Goal: Task Accomplishment & Management: Use online tool/utility

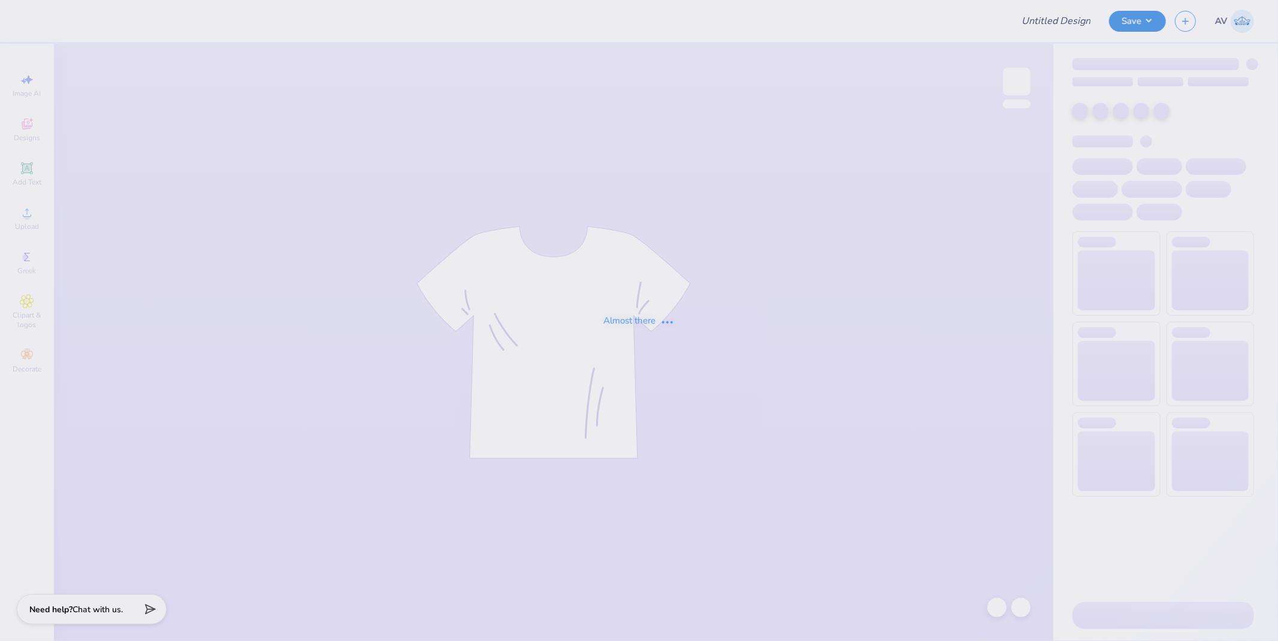
type input "[PERSON_NAME] : [GEOGRAPHIC_DATA][US_STATE]"
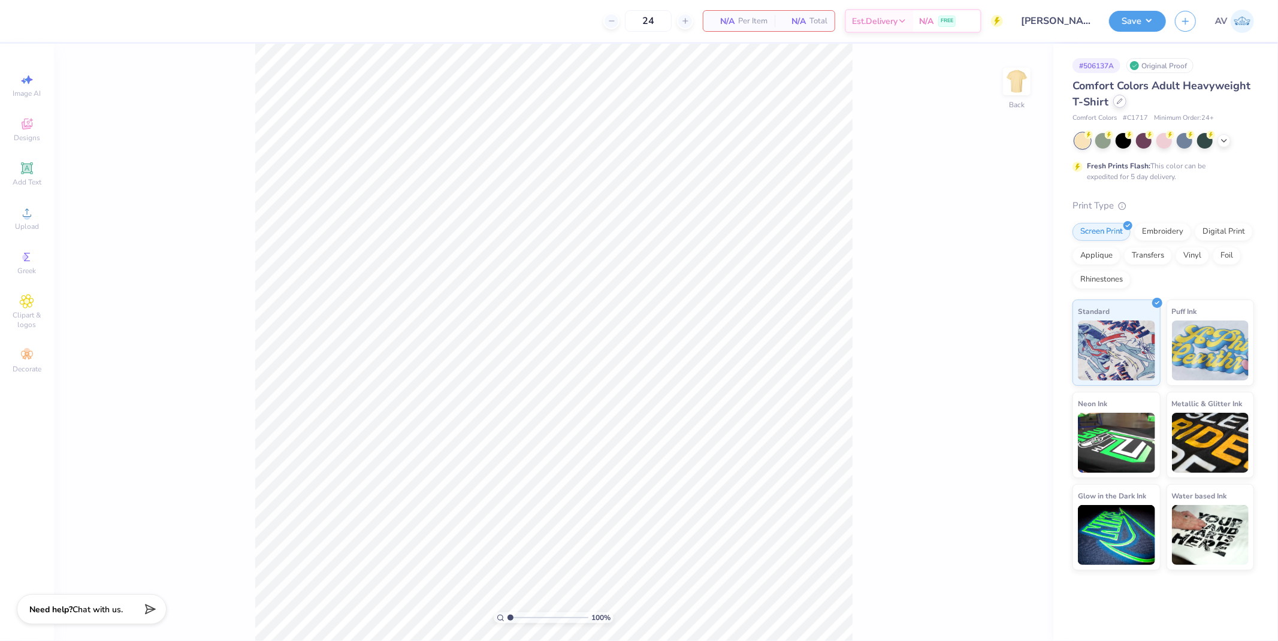
click at [1122, 98] on div at bounding box center [1119, 101] width 13 height 13
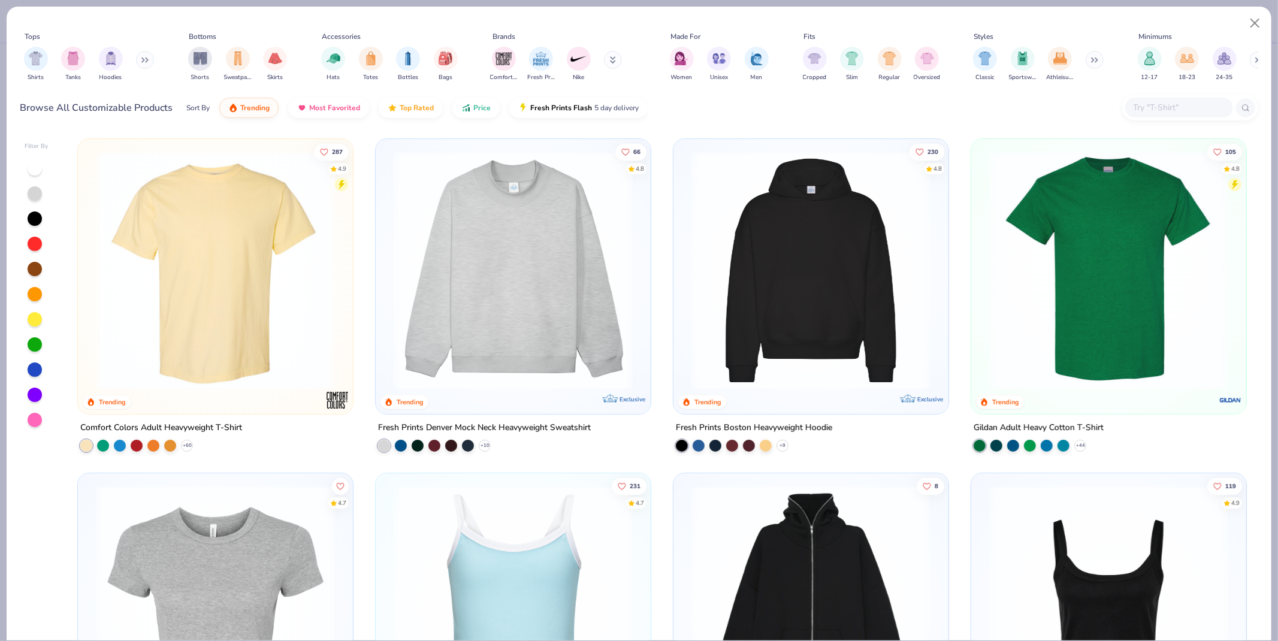
click at [1172, 105] on input "text" at bounding box center [1178, 108] width 92 height 14
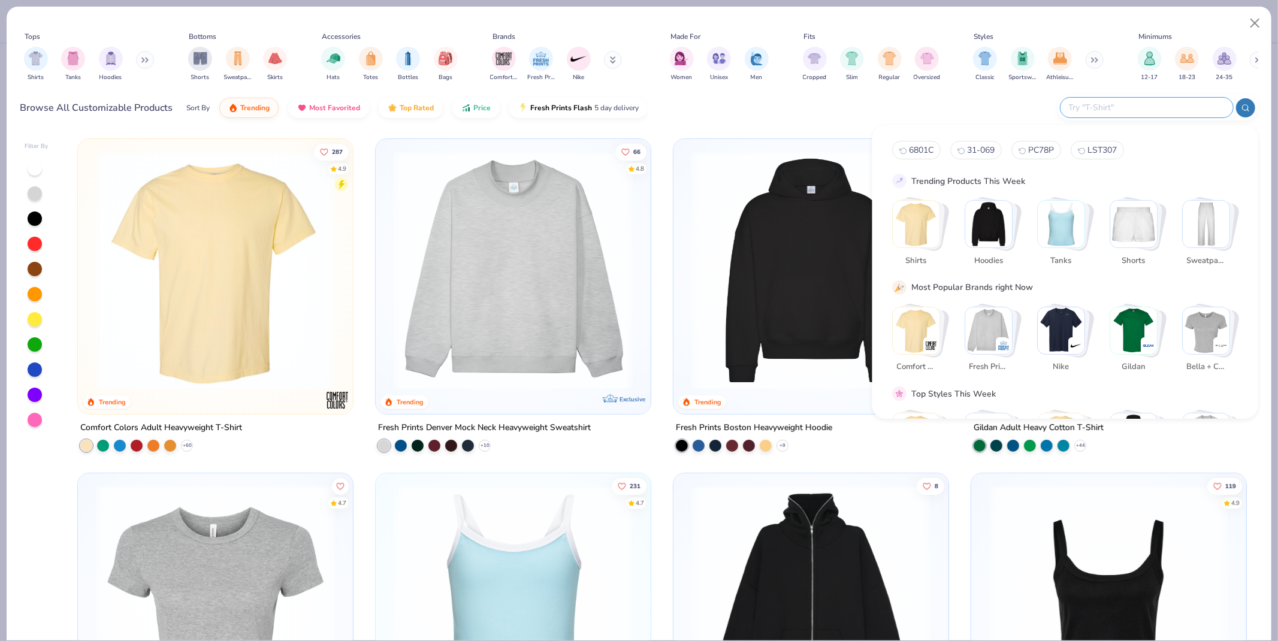
paste input "257"
type input "257"
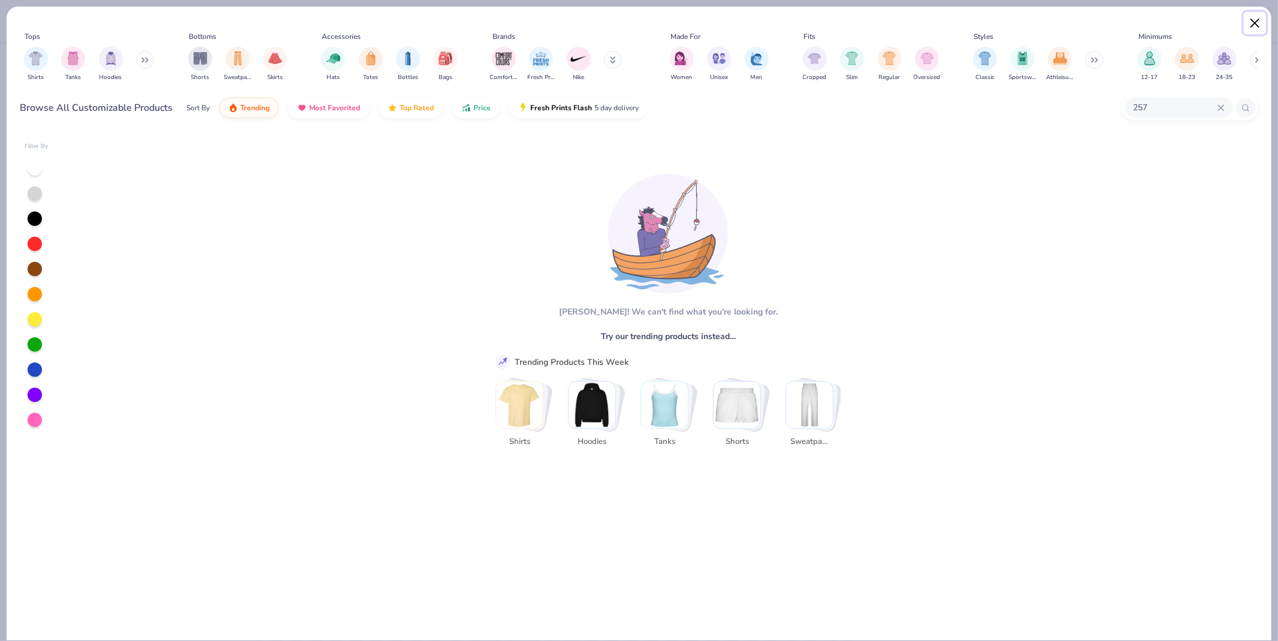
click at [1259, 21] on button "Close" at bounding box center [1255, 23] width 23 height 23
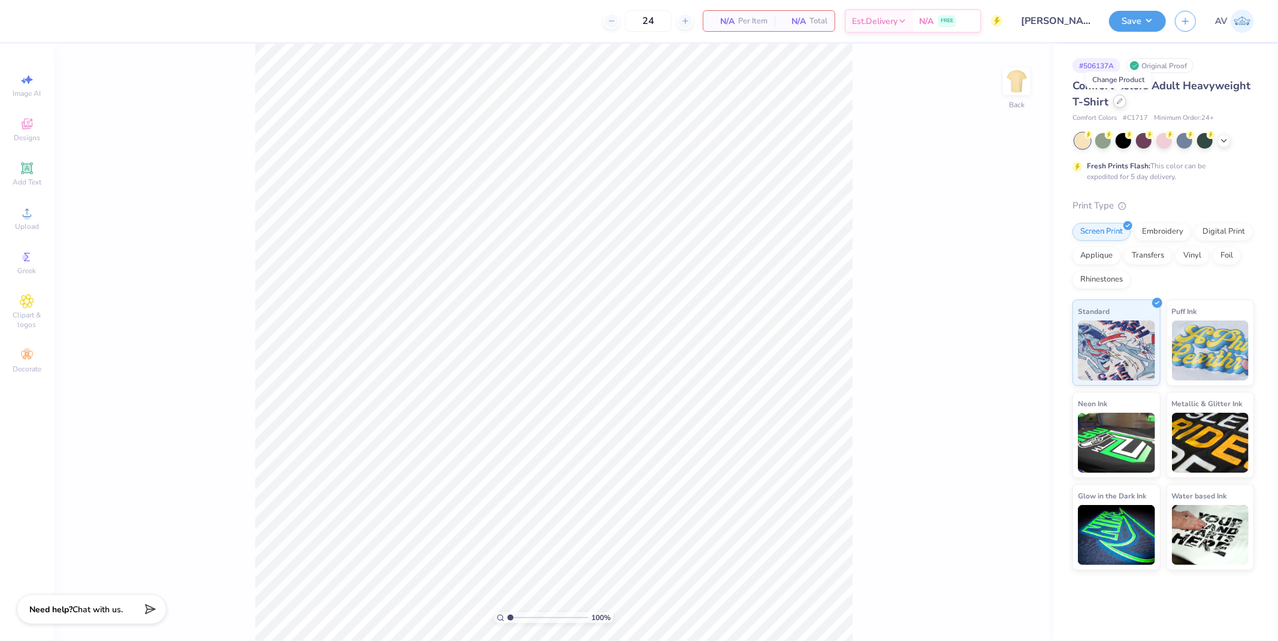
click at [1117, 104] on icon at bounding box center [1120, 101] width 6 height 6
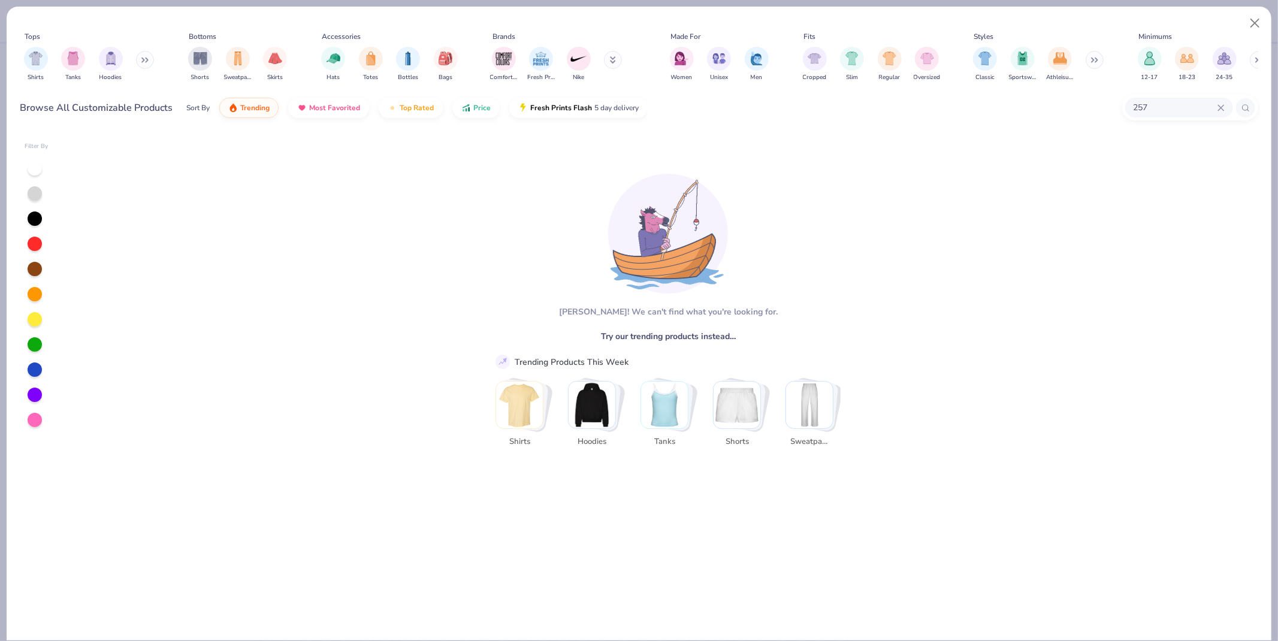
click at [1152, 104] on input "257" at bounding box center [1174, 108] width 85 height 14
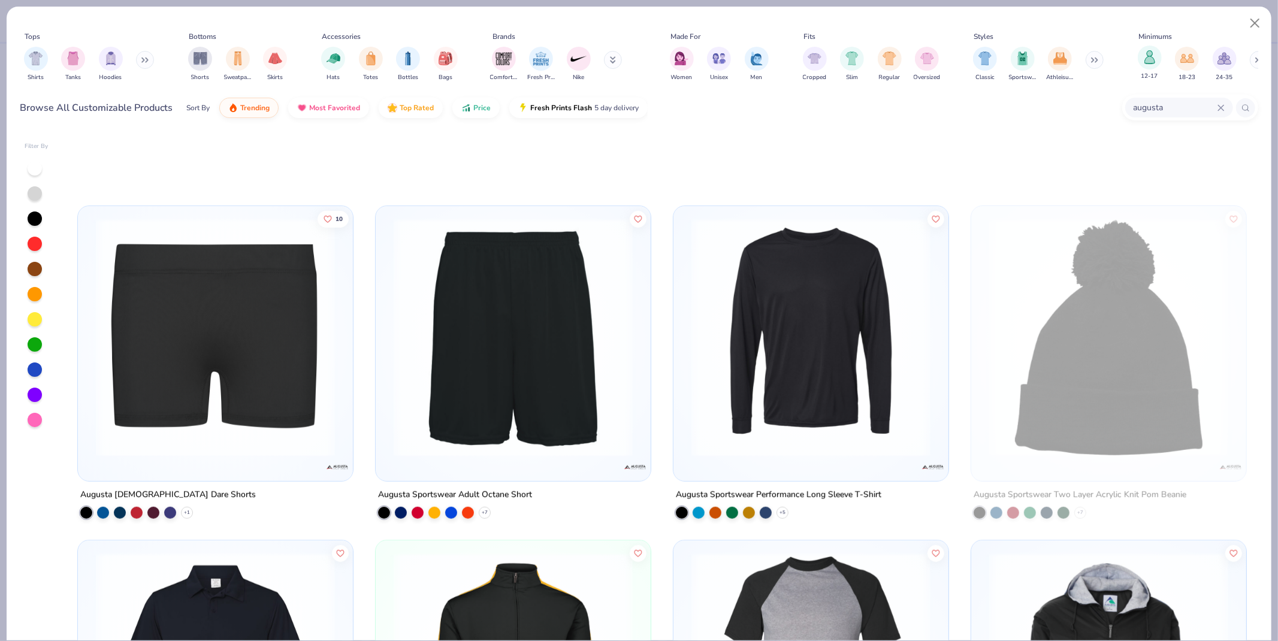
scroll to position [599, 0]
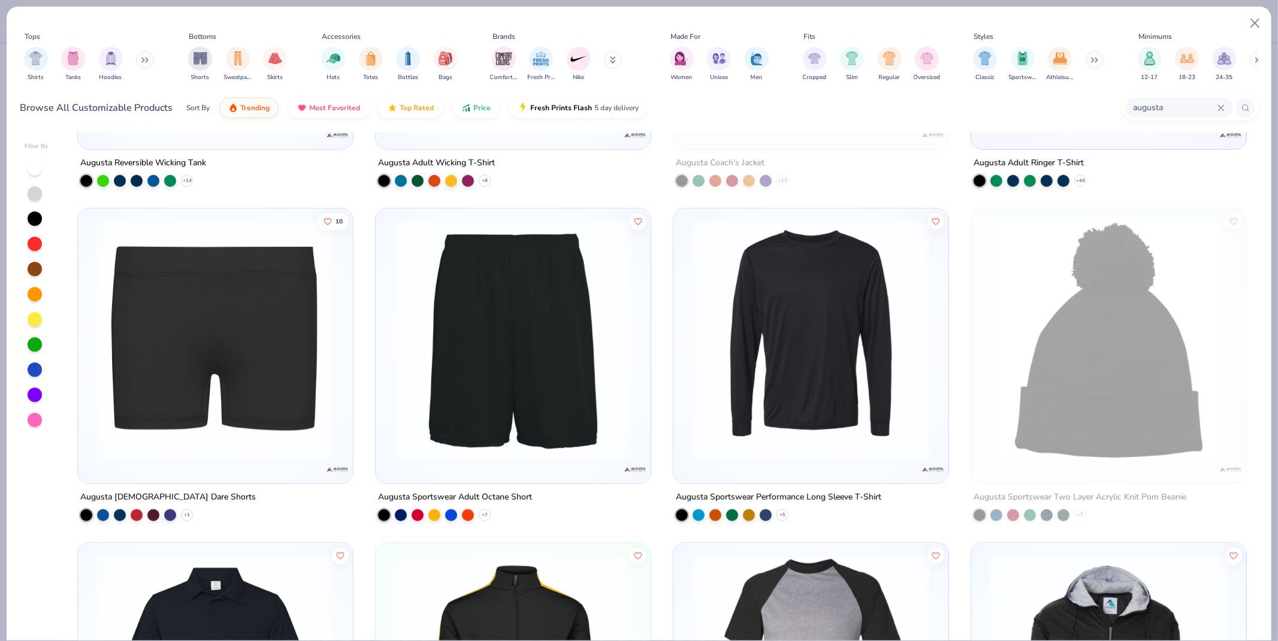
click at [1185, 99] on div "augusta" at bounding box center [1179, 108] width 108 height 20
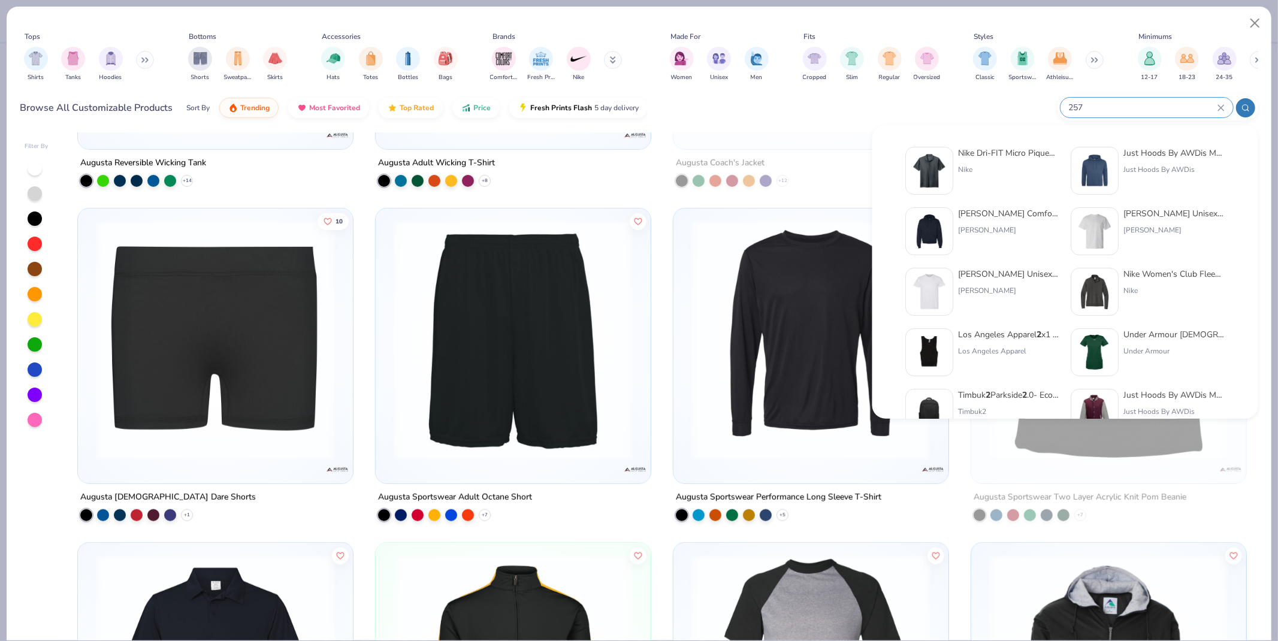
type input "257"
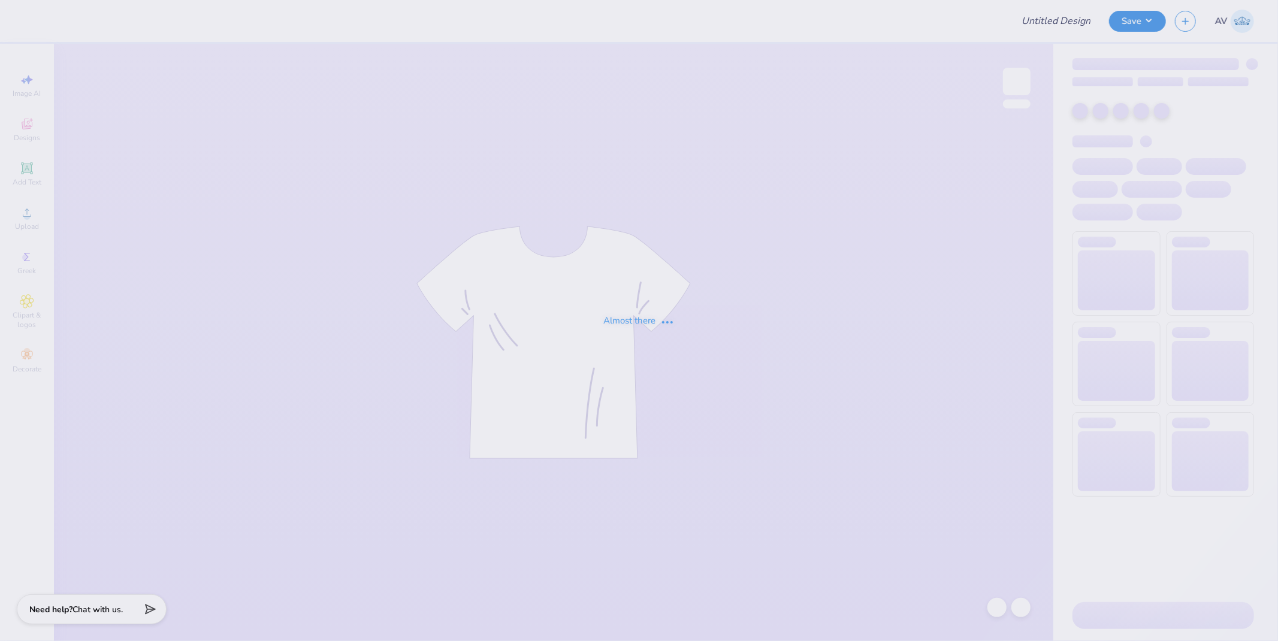
type input "[PERSON_NAME] : [US_STATE][GEOGRAPHIC_DATA]"
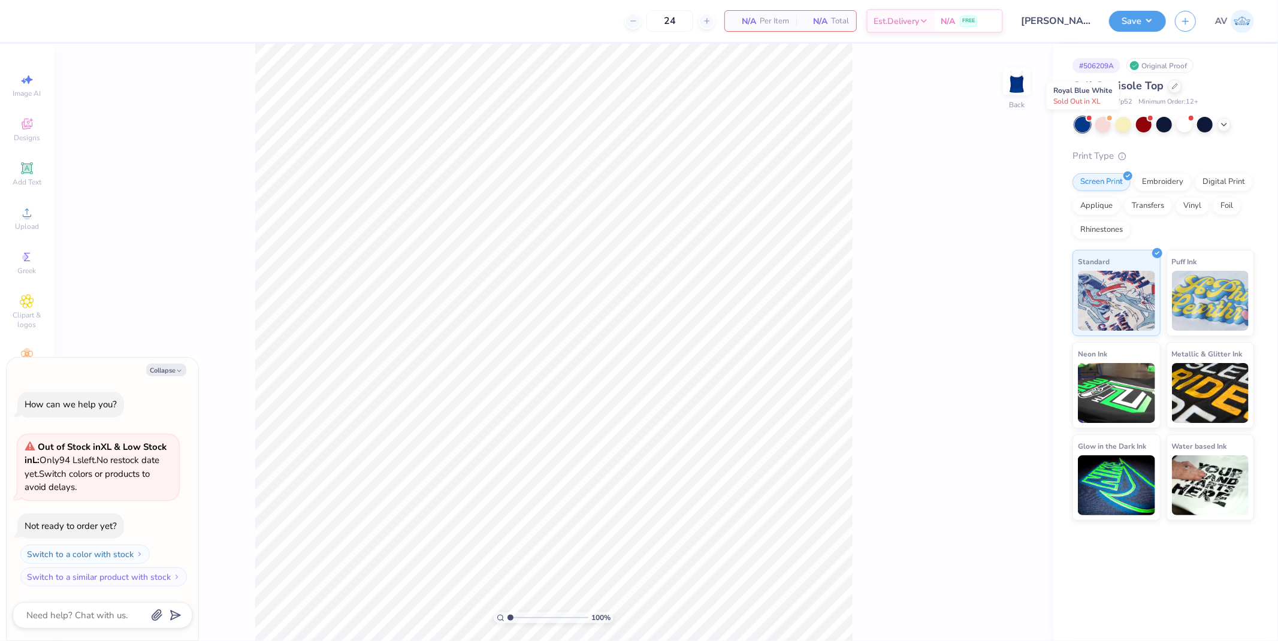
type textarea "x"
